Goal: Information Seeking & Learning: Learn about a topic

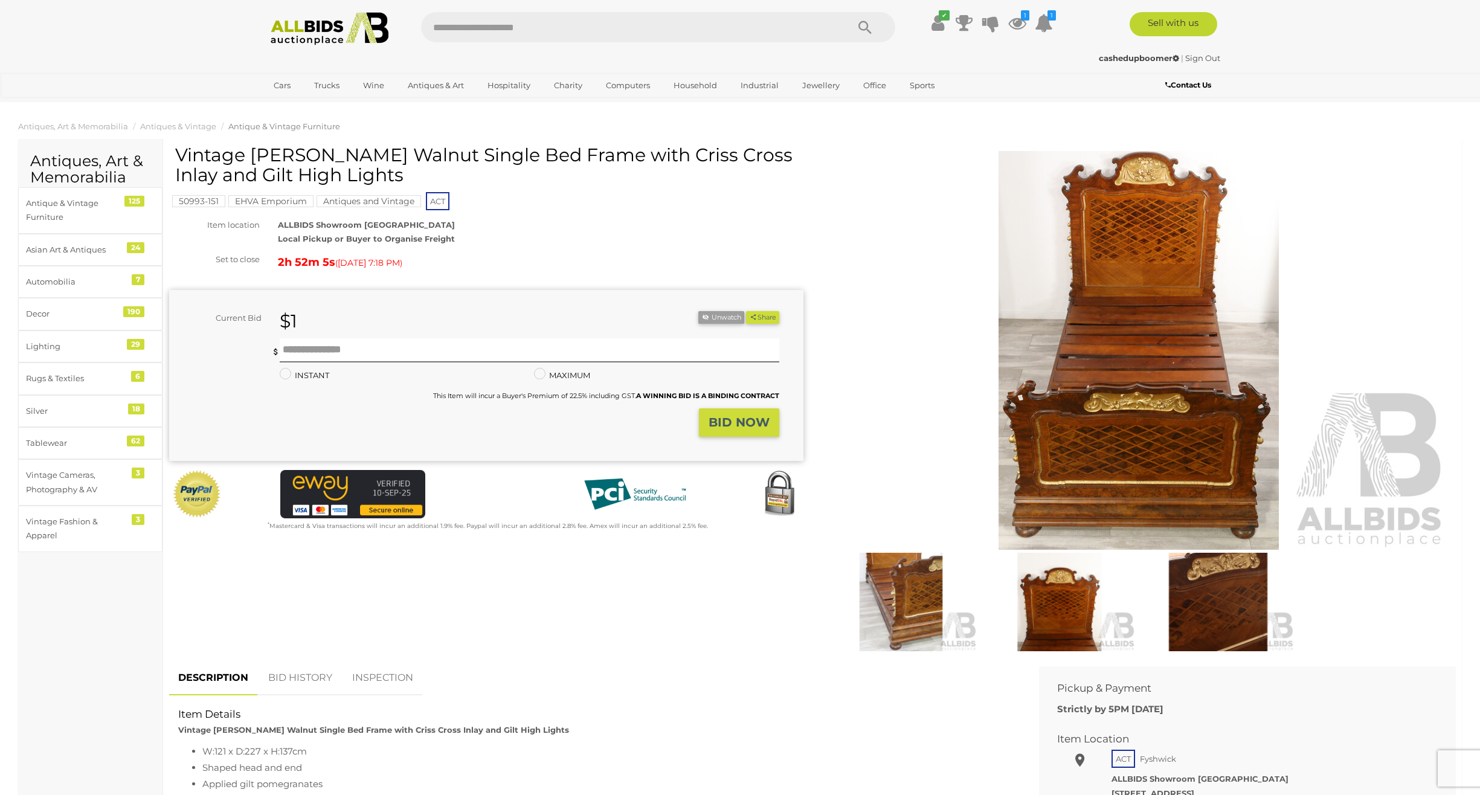
click at [1116, 390] on img at bounding box center [1138, 350] width 618 height 399
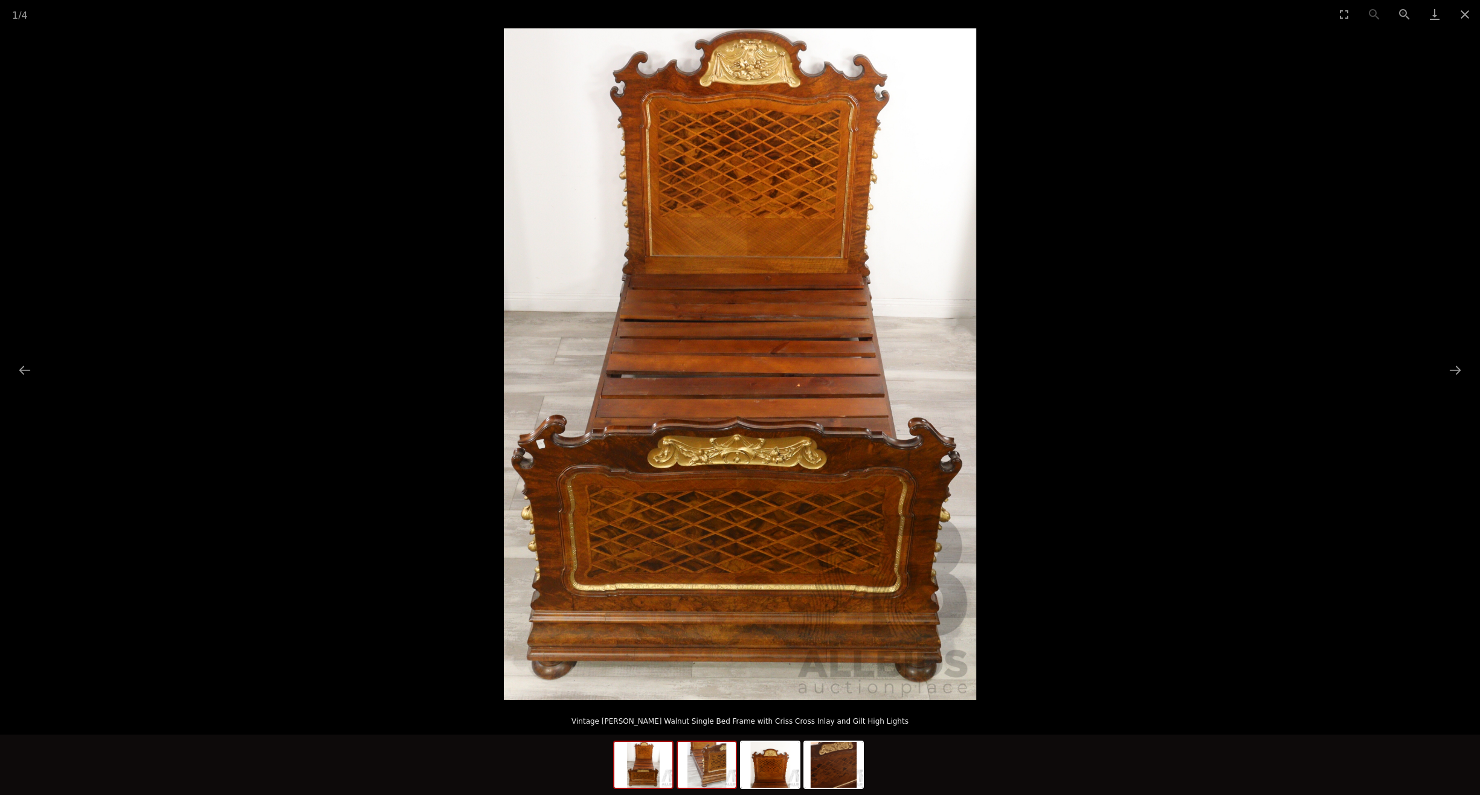
click at [705, 774] on img at bounding box center [707, 765] width 58 height 46
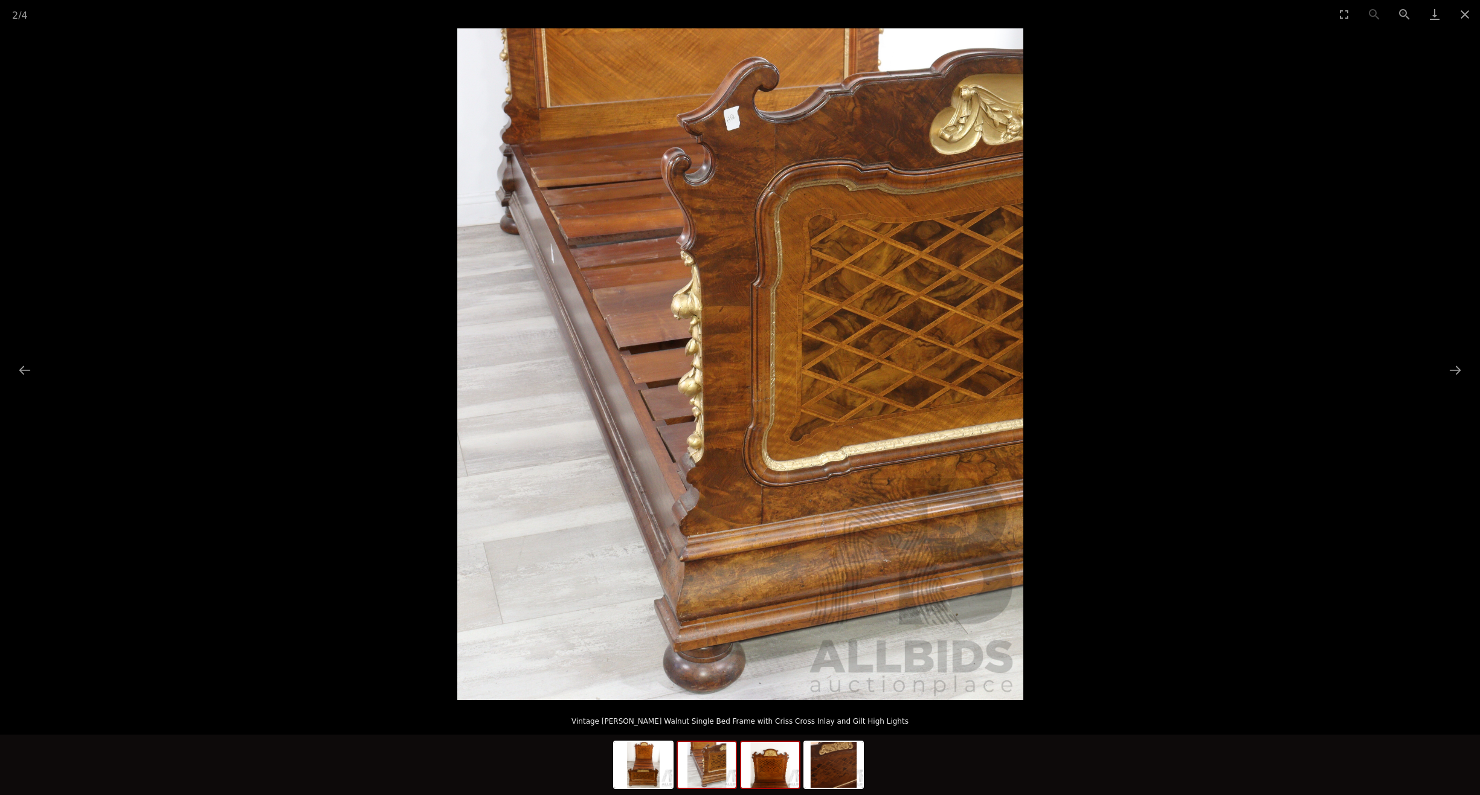
click at [752, 773] on img at bounding box center [770, 765] width 58 height 46
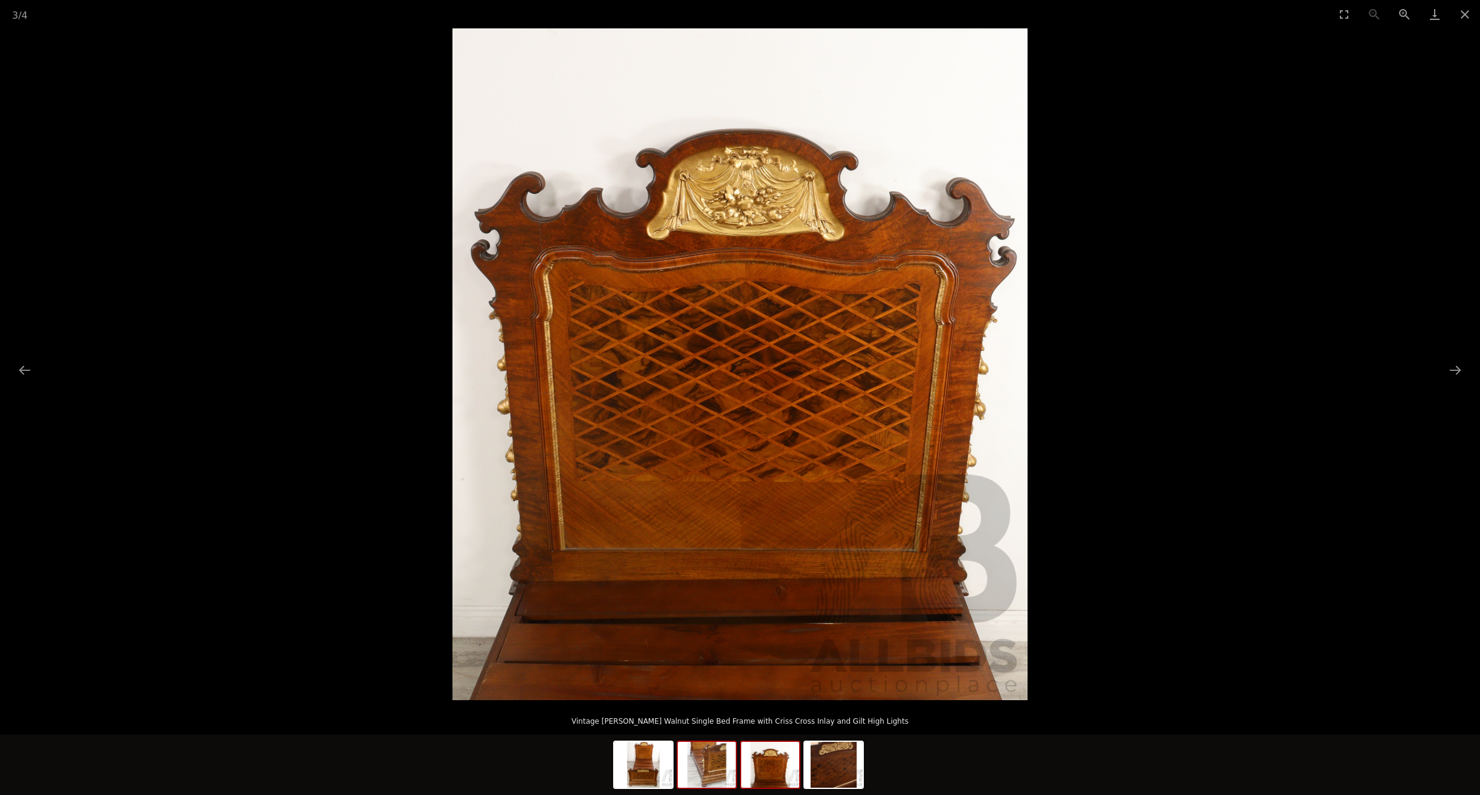
click at [702, 778] on img at bounding box center [707, 765] width 58 height 46
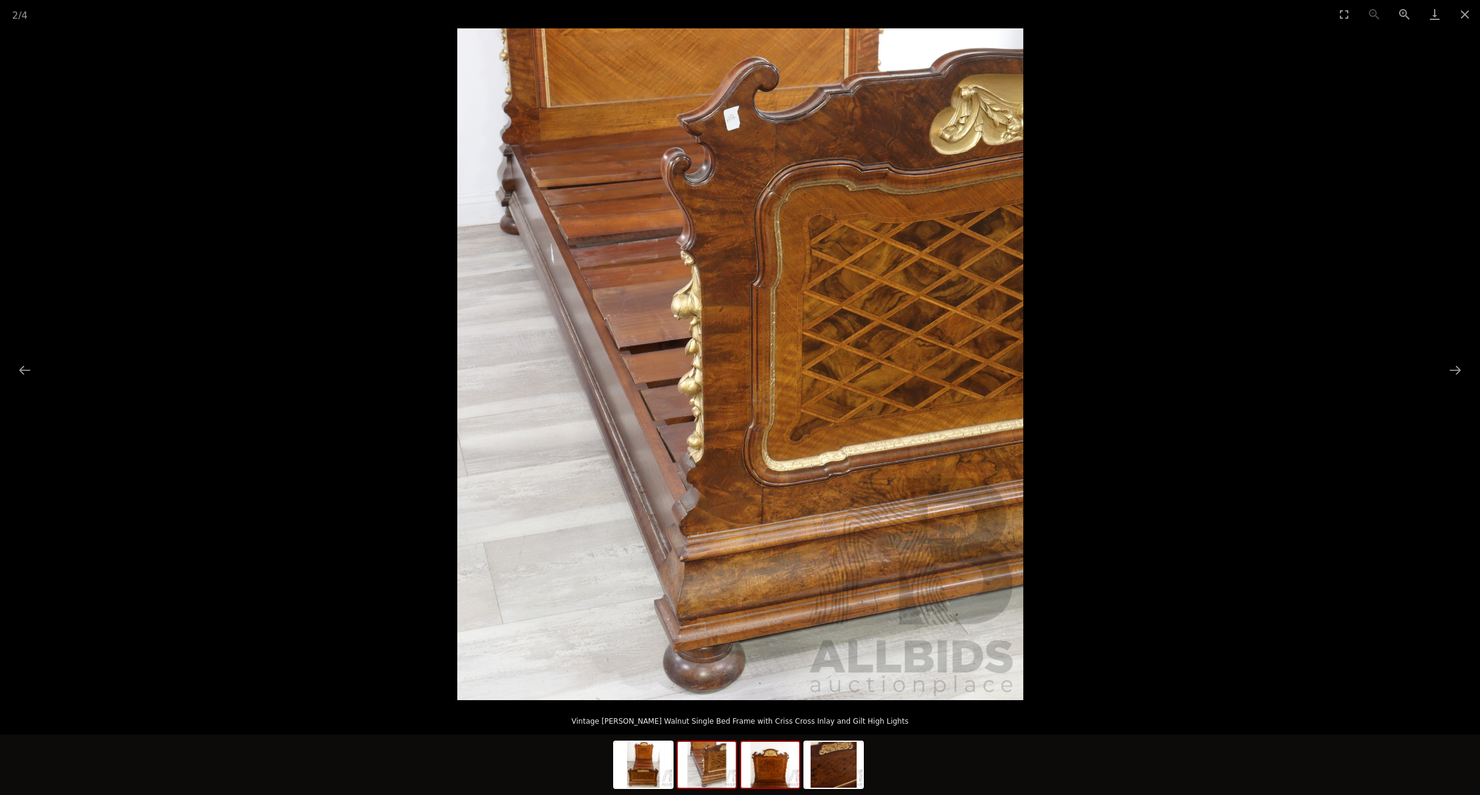
click at [786, 773] on img at bounding box center [770, 765] width 58 height 46
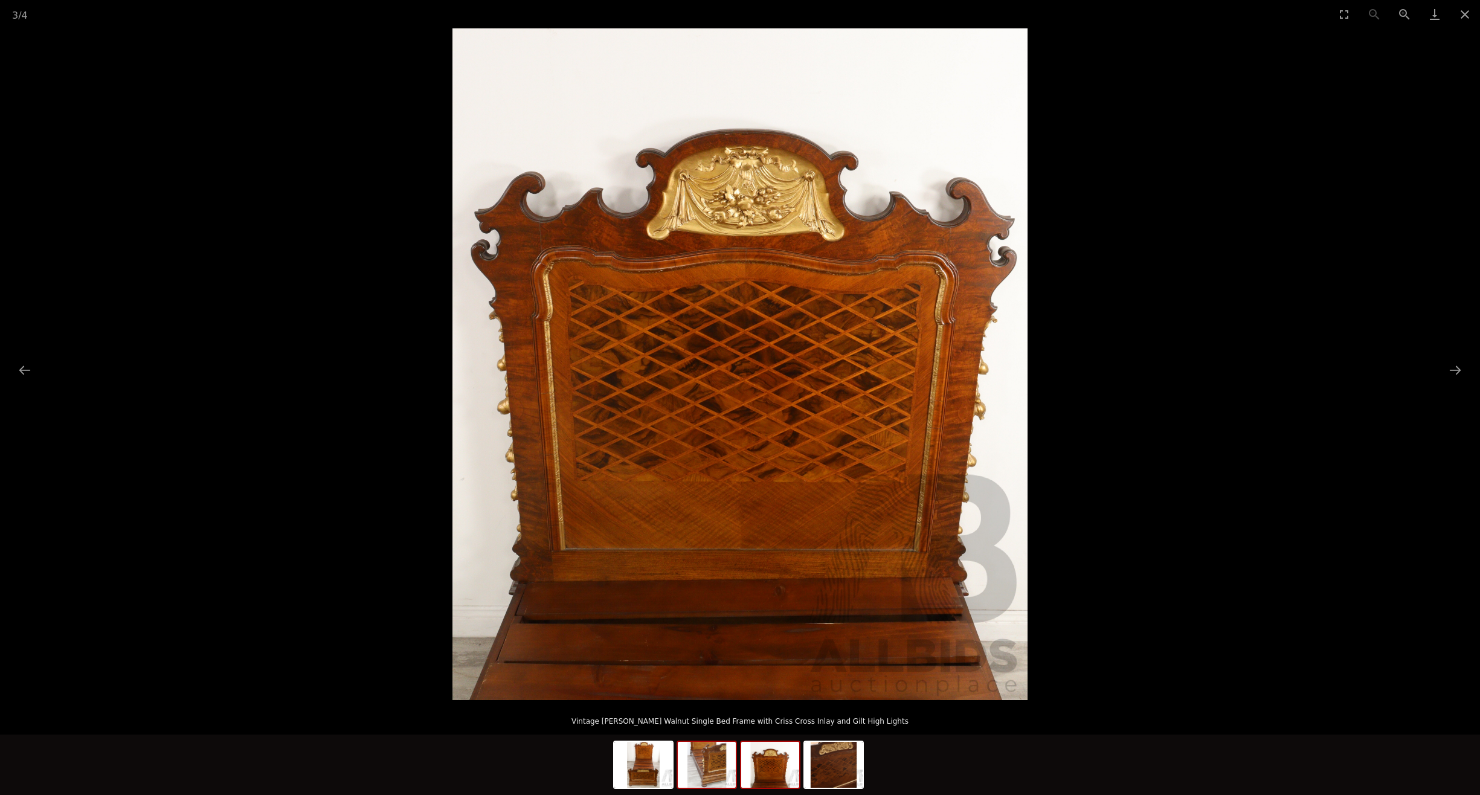
click at [716, 773] on img at bounding box center [707, 765] width 58 height 46
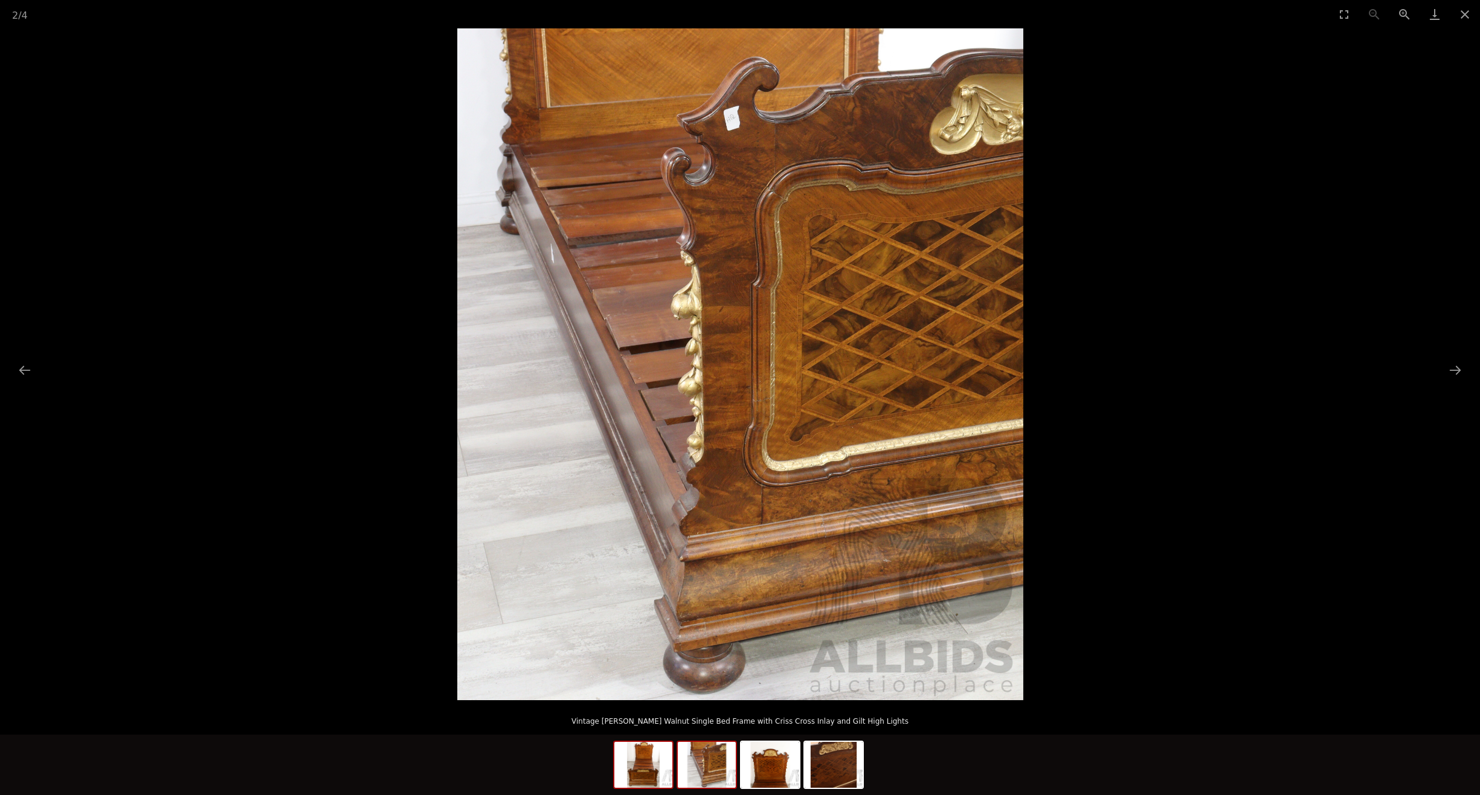
click at [653, 780] on img at bounding box center [643, 765] width 58 height 46
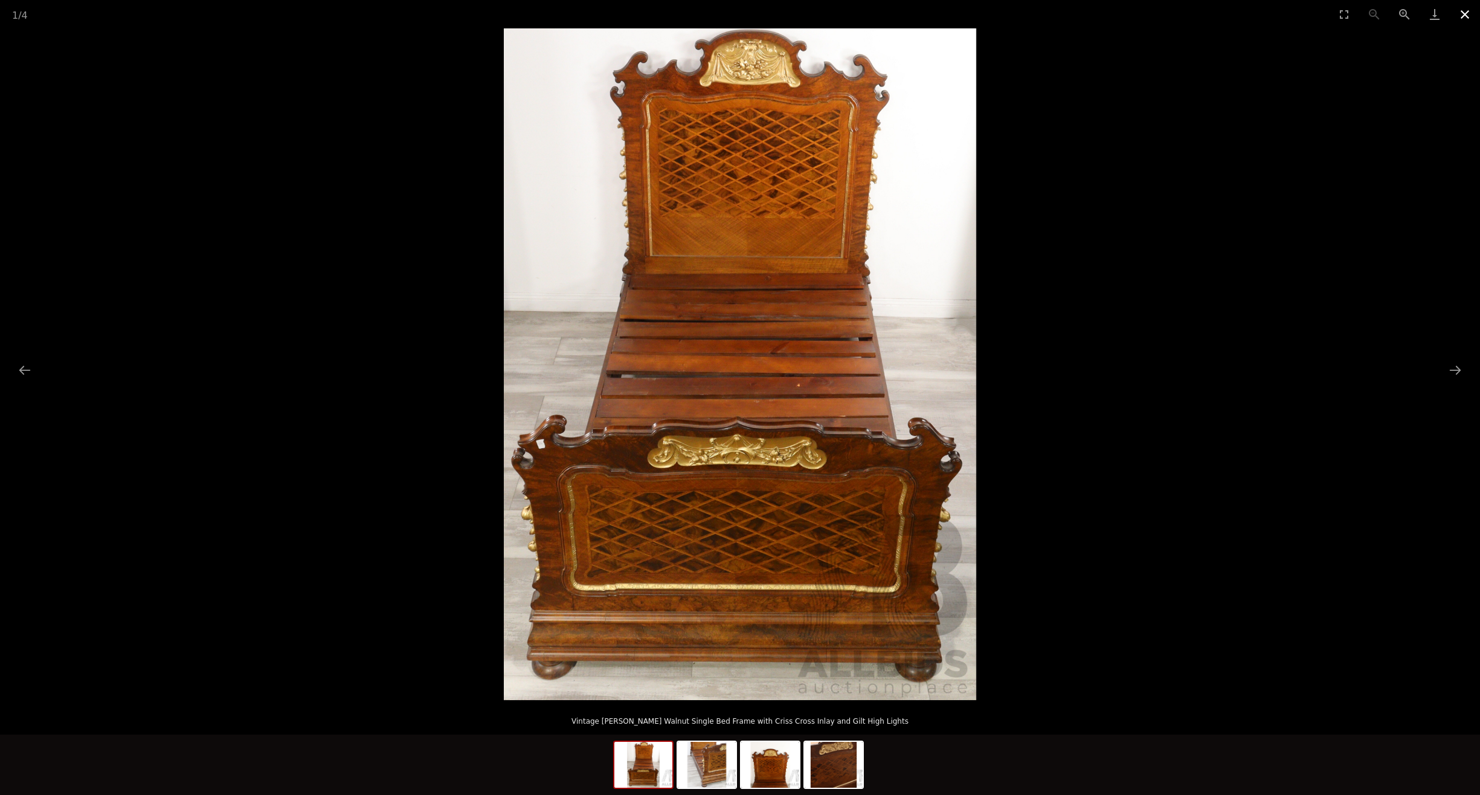
click at [1463, 12] on button "Close gallery" at bounding box center [1465, 14] width 30 height 28
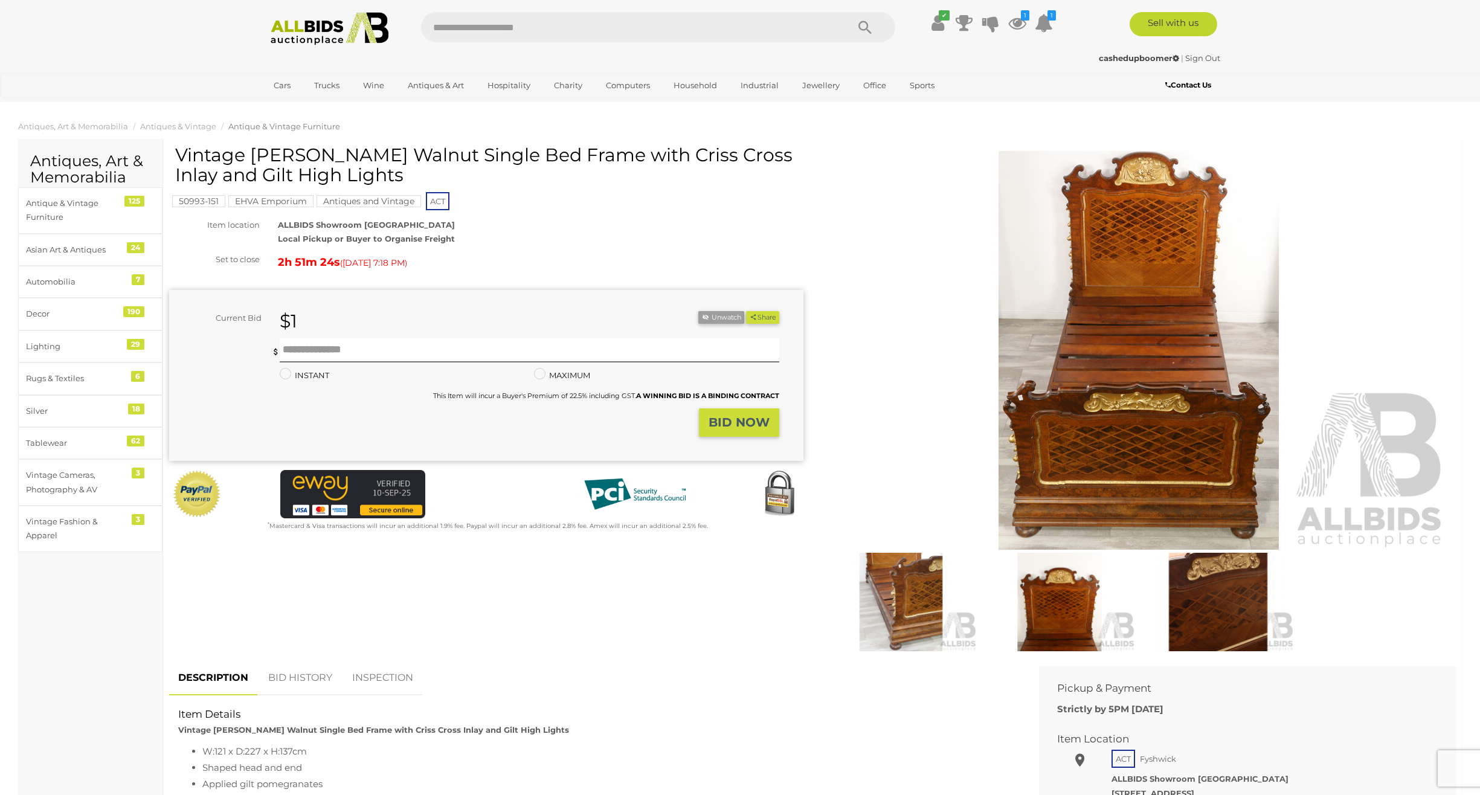
scroll to position [423, 0]
